Goal: Information Seeking & Learning: Check status

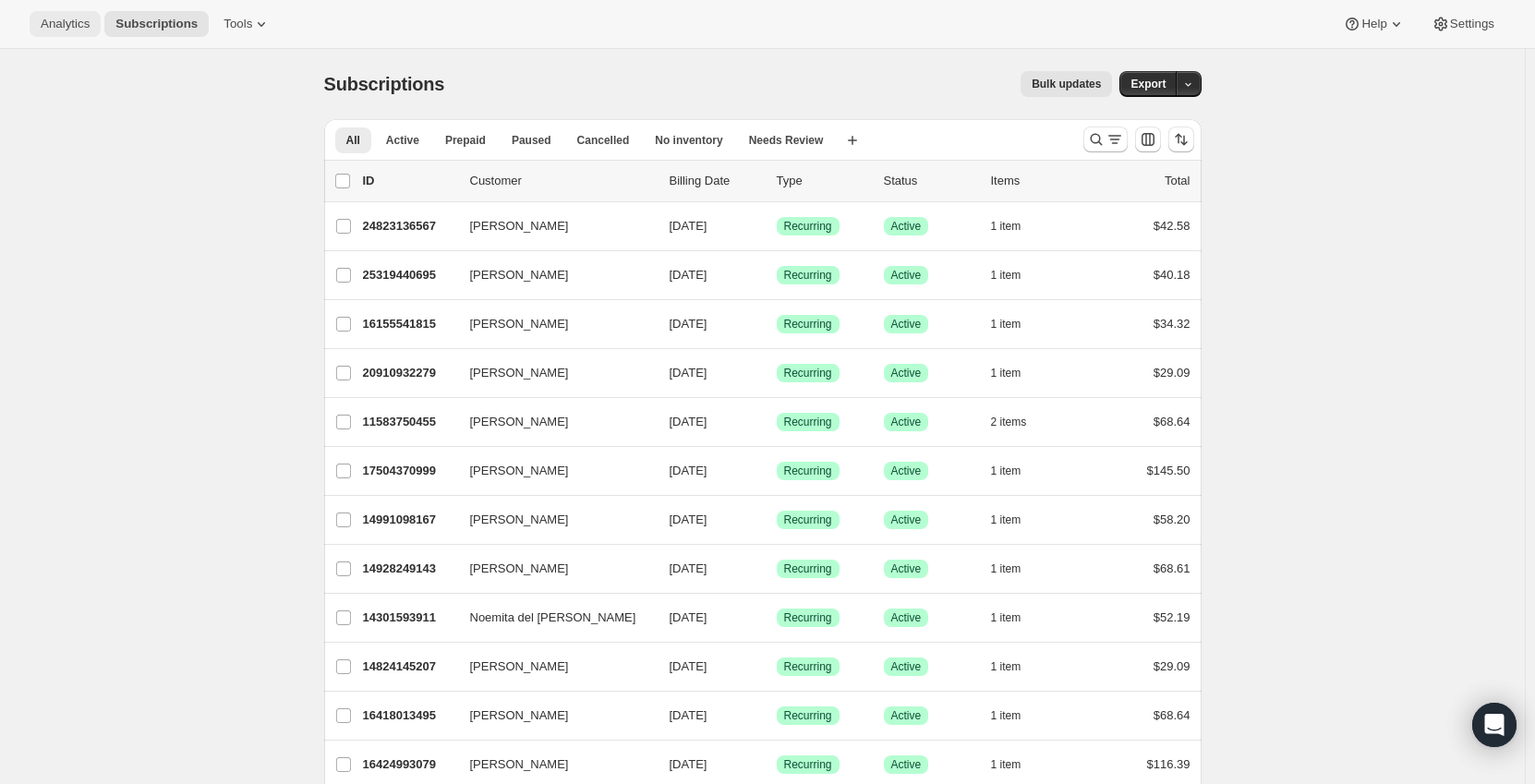
click at [48, 11] on button "Analytics" at bounding box center [64, 24] width 71 height 25
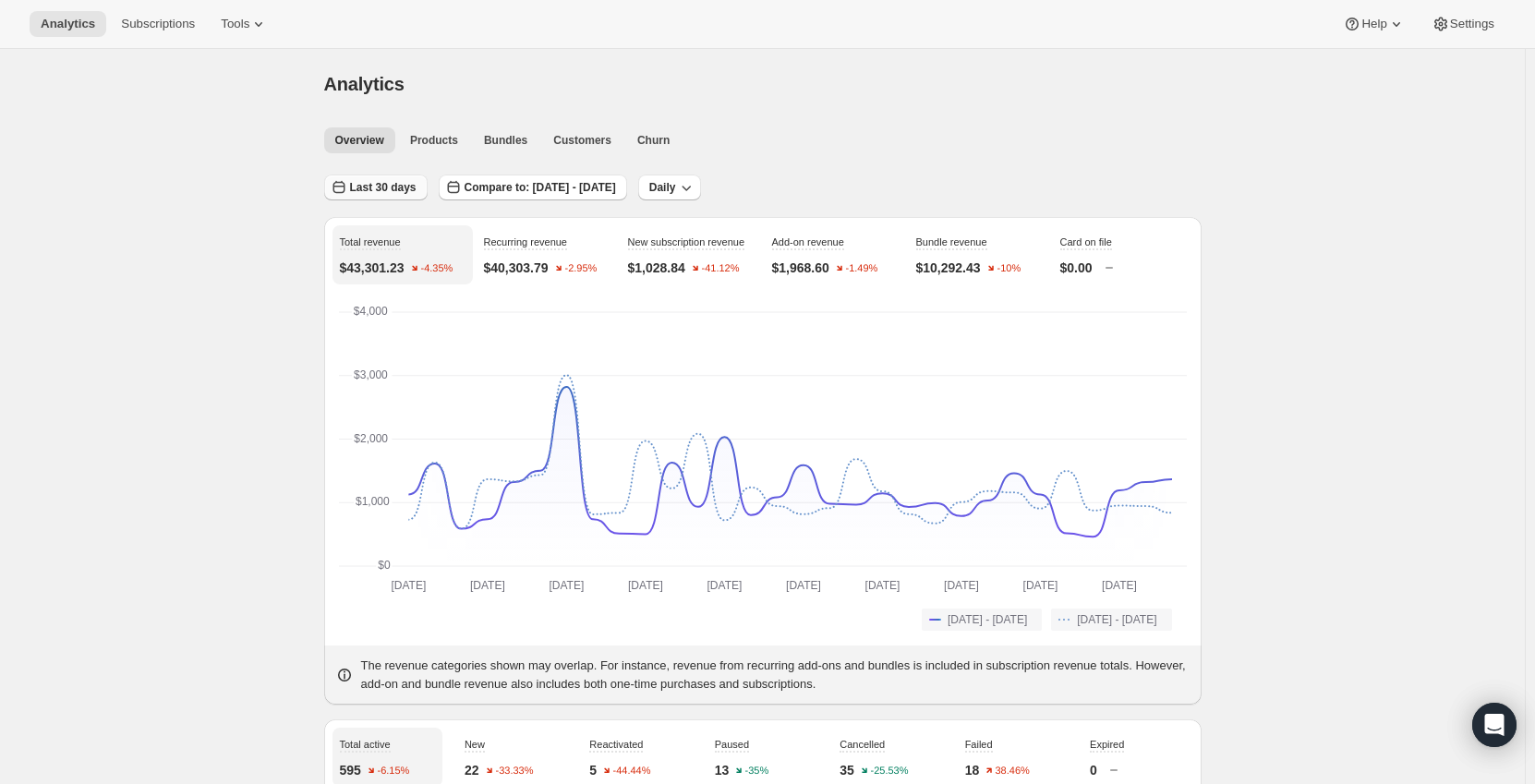
click at [388, 188] on span "Last 30 days" at bounding box center [383, 188] width 67 height 15
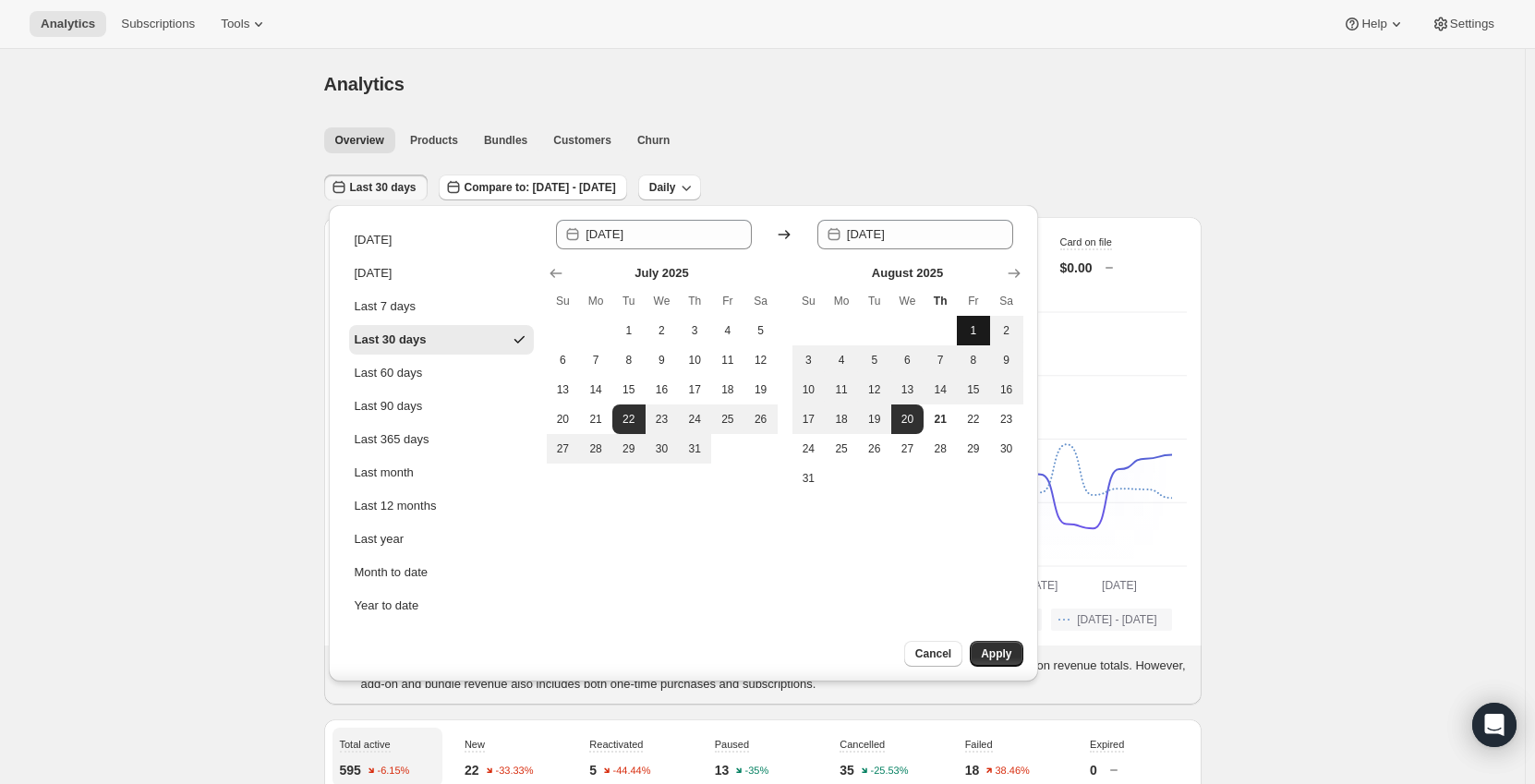
click at [978, 328] on span "1" at bounding box center [974, 331] width 19 height 15
type input "[DATE]"
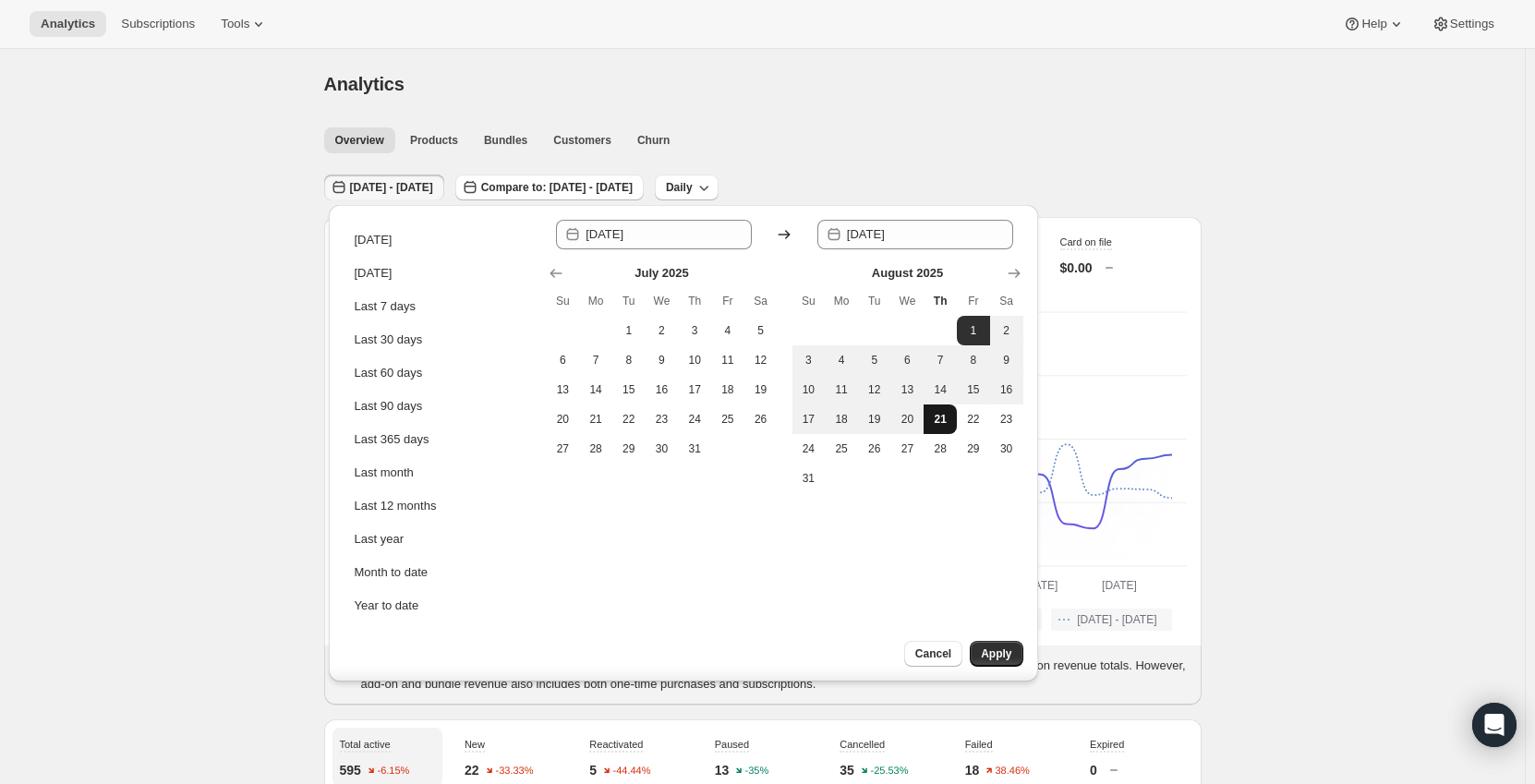
click at [939, 423] on span "21" at bounding box center [941, 419] width 19 height 15
type input "[DATE]"
click at [996, 653] on span "Apply" at bounding box center [997, 654] width 30 height 15
